Goal: Navigation & Orientation: Find specific page/section

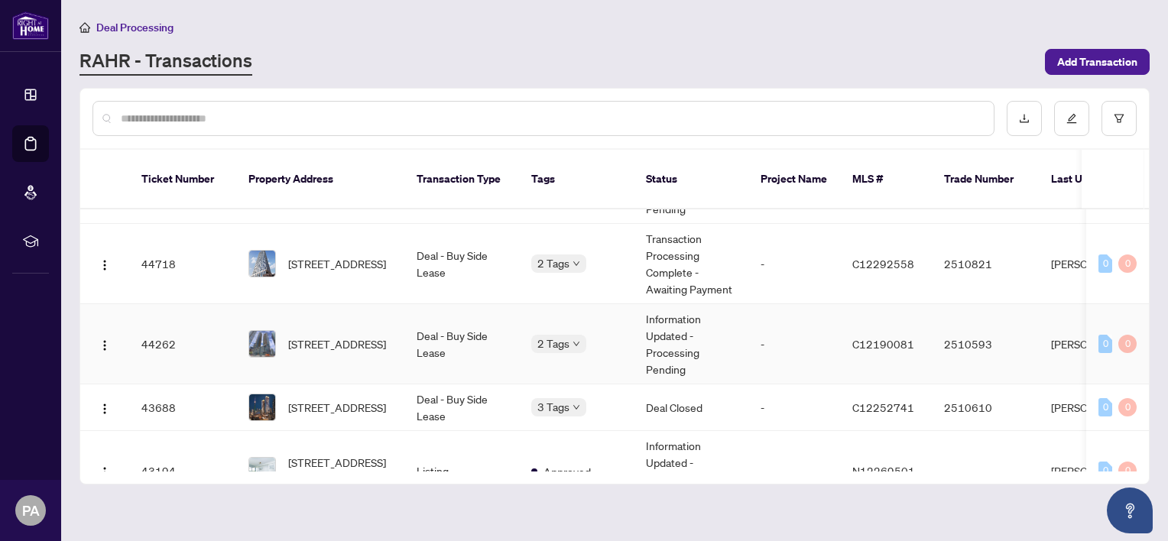
scroll to position [367, 0]
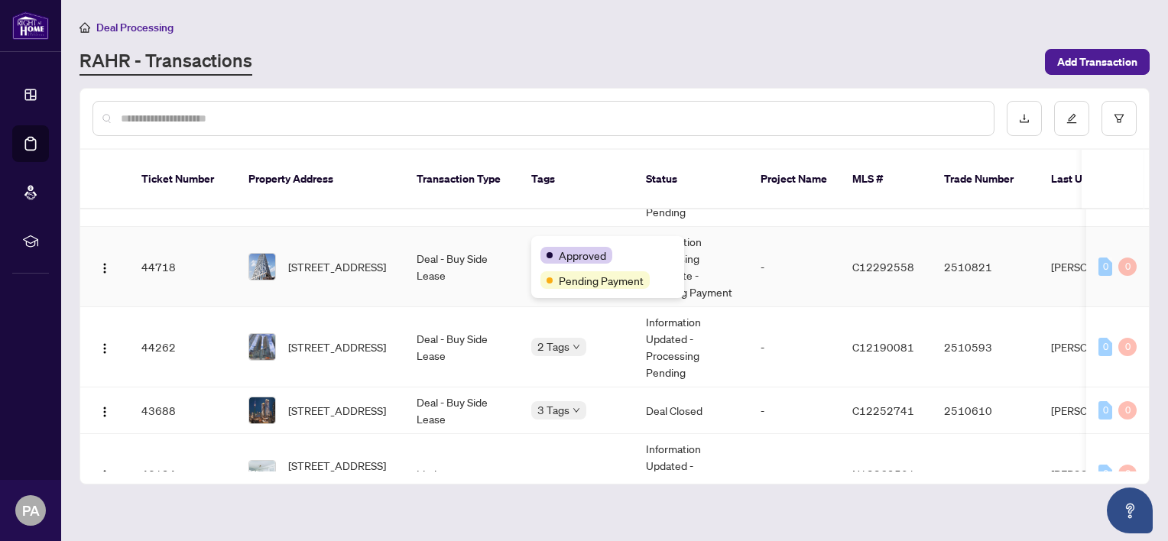
click at [580, 242] on div "Approved Pending Payment" at bounding box center [607, 267] width 153 height 62
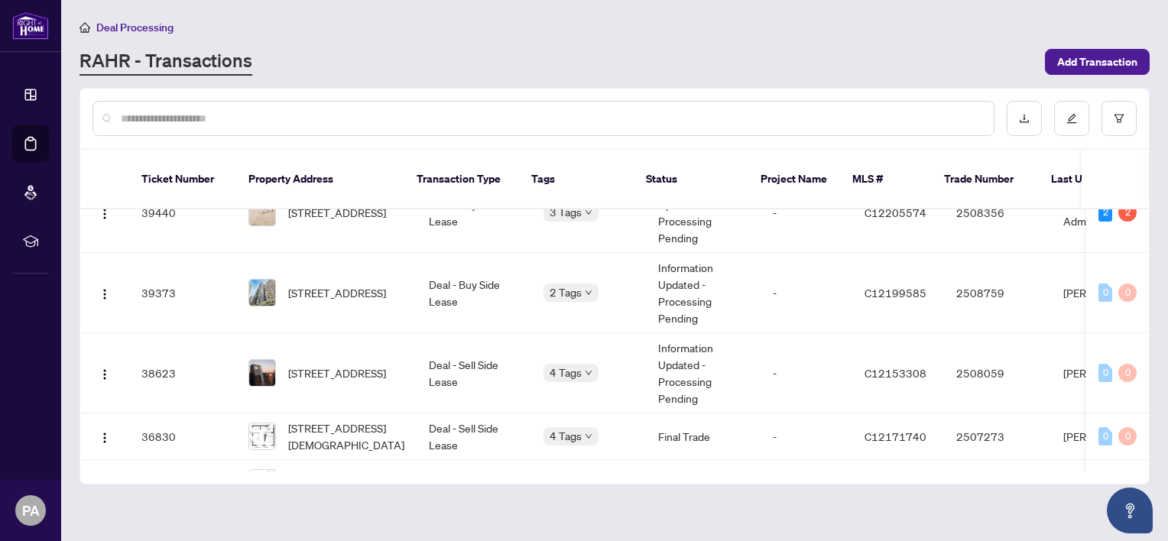
scroll to position [781, 0]
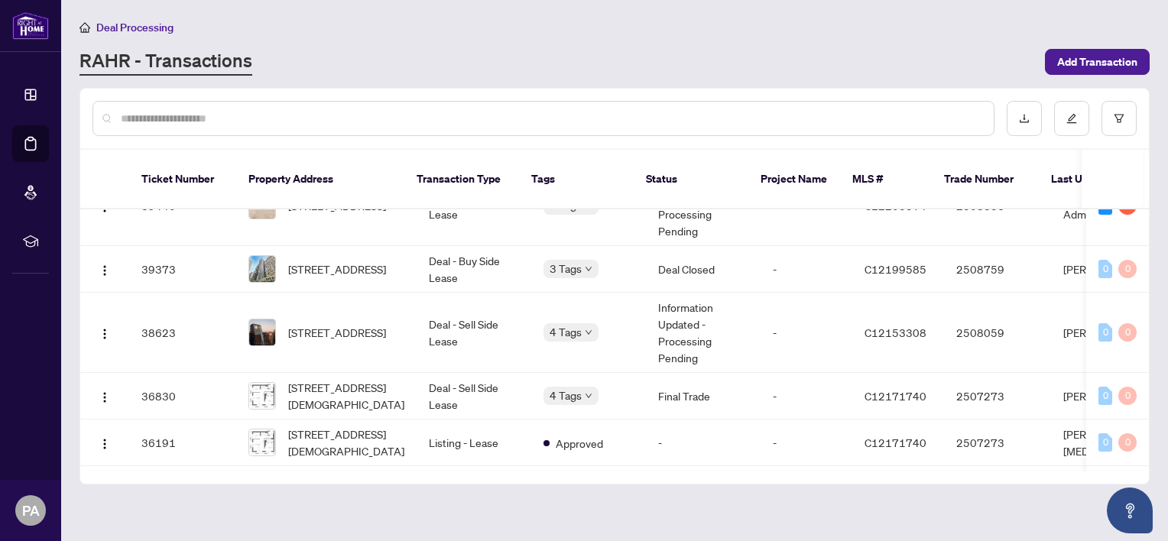
scroll to position [764, 0]
drag, startPoint x: 573, startPoint y: 245, endPoint x: 618, endPoint y: 205, distance: 59.6
click at [618, 205] on body "Dashboard Deal Processing Mortgage Referrals rLearning PA Persia Atyabi persia.…" at bounding box center [584, 270] width 1168 height 541
drag, startPoint x: 618, startPoint y: 205, endPoint x: 580, endPoint y: 244, distance: 54.6
click at [580, 244] on body "Dashboard Deal Processing Mortgage Referrals rLearning PA Persia Atyabi persia.…" at bounding box center [584, 270] width 1168 height 541
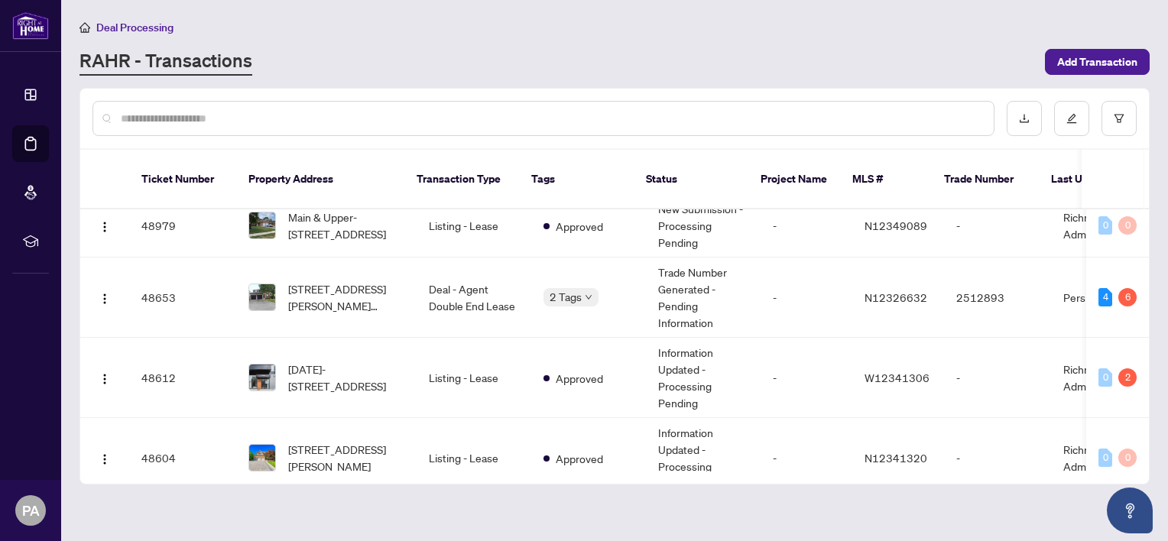
scroll to position [0, 0]
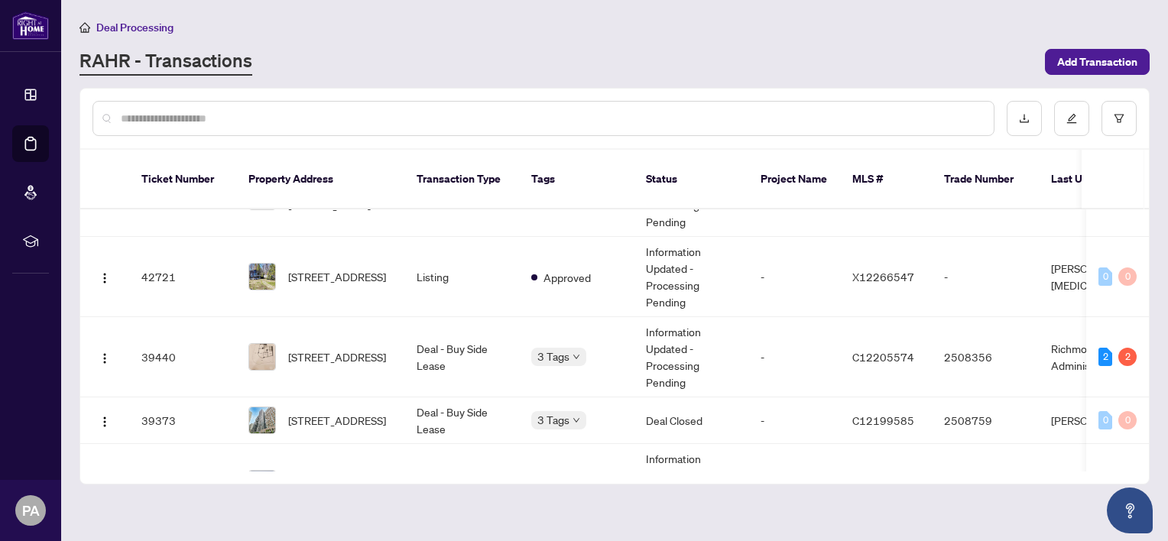
scroll to position [644, 0]
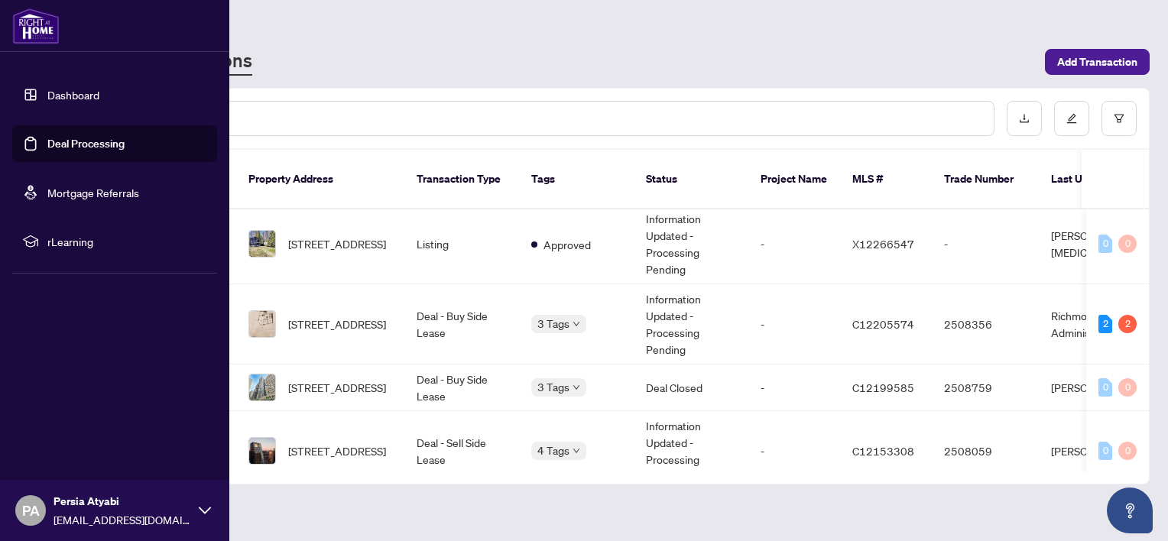
click at [66, 98] on link "Dashboard" at bounding box center [73, 95] width 52 height 14
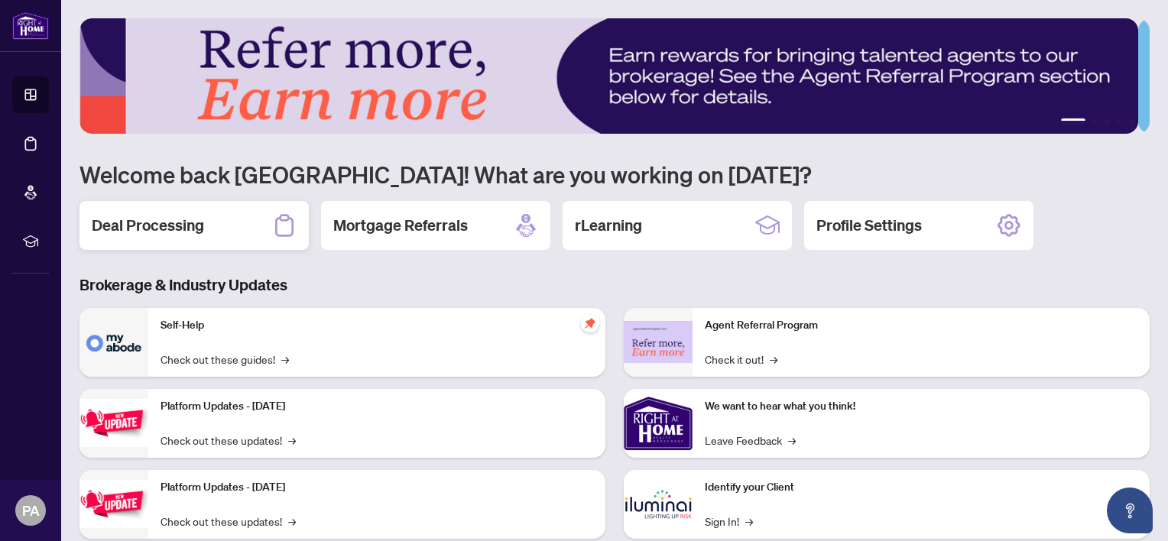
click at [161, 232] on h2 "Deal Processing" at bounding box center [148, 225] width 112 height 21
